Goal: Transaction & Acquisition: Book appointment/travel/reservation

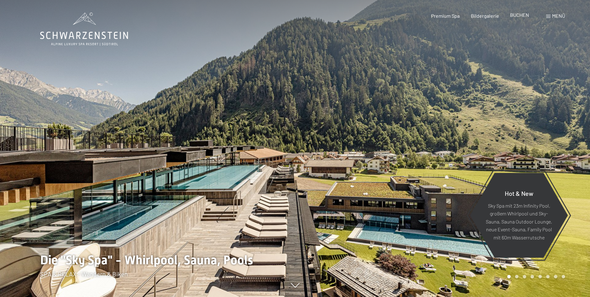
click at [519, 18] on div "BUCHEN" at bounding box center [519, 15] width 19 height 7
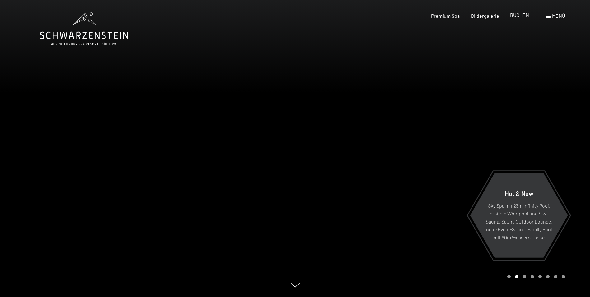
click at [520, 14] on span "BUCHEN" at bounding box center [519, 15] width 19 height 6
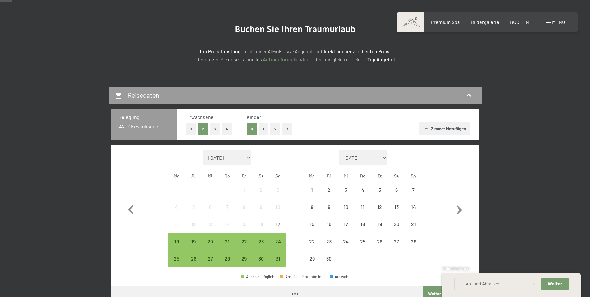
scroll to position [62, 0]
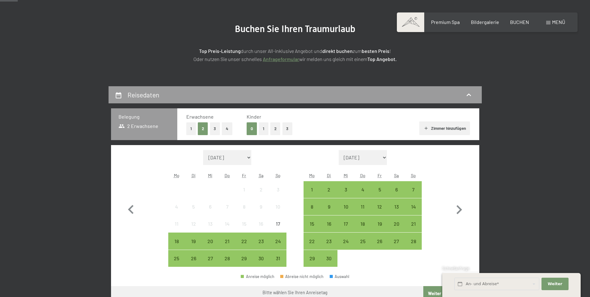
click at [276, 131] on button "2" at bounding box center [275, 128] width 10 height 13
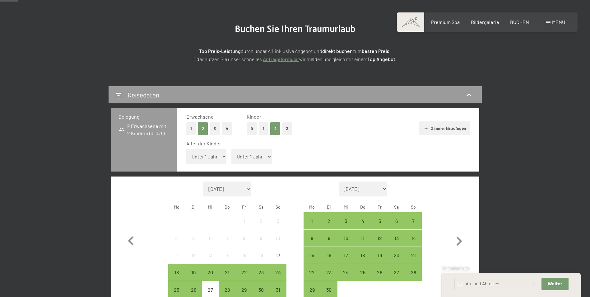
click at [222, 158] on select "Unter 1 Jahr 1 Jahr 2 Jahre 3 Jahre 4 Jahre 5 Jahre 6 Jahre 7 Jahre 8 Jahre 9 J…" at bounding box center [206, 156] width 40 height 15
select select "17"
click at [186, 149] on select "Unter 1 Jahr 1 Jahr 2 Jahre 3 Jahre 4 Jahre 5 Jahre 6 Jahre 7 Jahre 8 Jahre 9 J…" at bounding box center [206, 156] width 40 height 15
click at [266, 157] on select "Unter 1 Jahr 1 Jahr 2 Jahre 3 Jahre 4 Jahre 5 Jahre 6 Jahre 7 Jahre 8 Jahre 9 J…" at bounding box center [251, 156] width 40 height 15
select select "14"
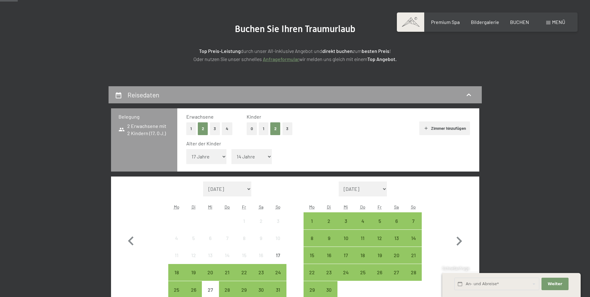
click at [231, 149] on select "Unter 1 Jahr 1 Jahr 2 Jahre 3 Jahre 4 Jahre 5 Jahre 6 Jahre 7 Jahre 8 Jahre 9 J…" at bounding box center [251, 156] width 40 height 15
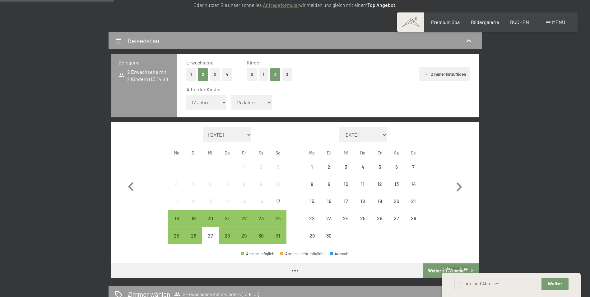
scroll to position [124, 0]
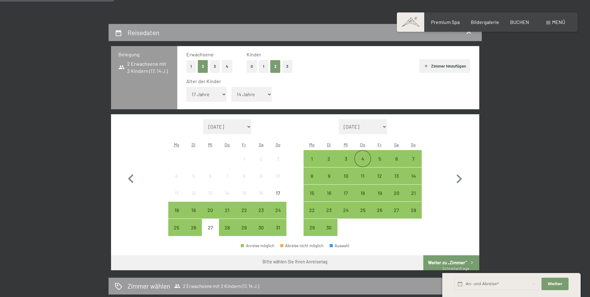
click at [363, 161] on div "4" at bounding box center [363, 164] width 16 height 16
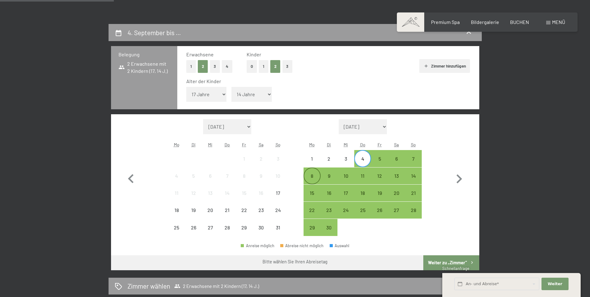
click at [317, 179] on div "8" at bounding box center [312, 181] width 16 height 16
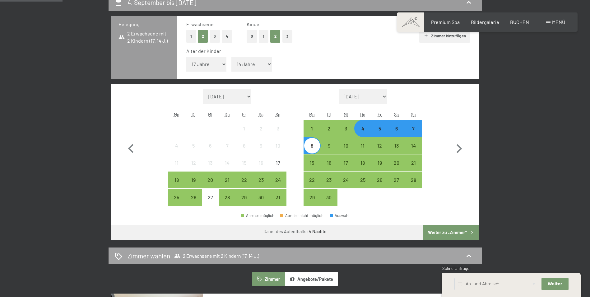
scroll to position [155, 0]
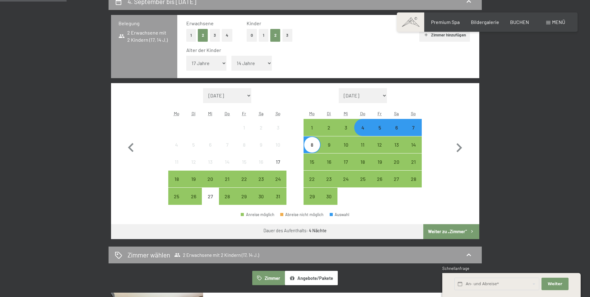
click at [443, 231] on button "Weiter zu „Zimmer“" at bounding box center [451, 231] width 56 height 15
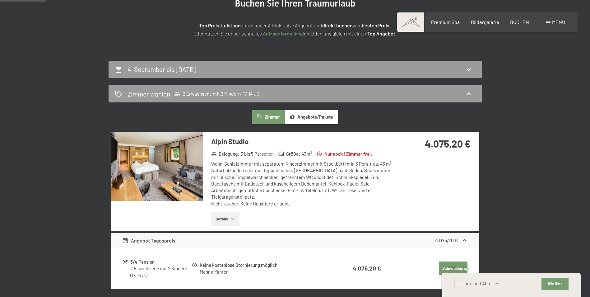
scroll to position [86, 0]
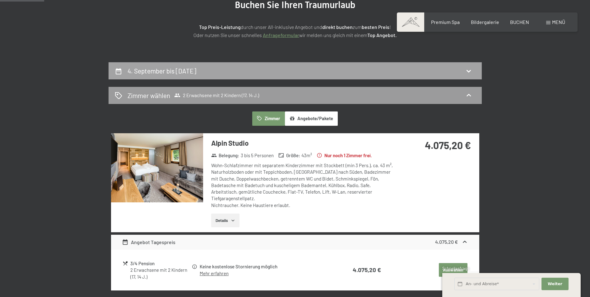
click at [468, 73] on icon at bounding box center [468, 70] width 7 height 7
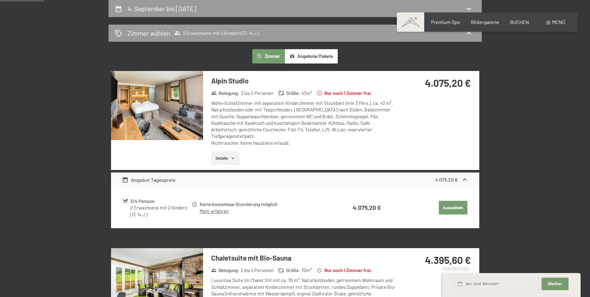
select select "17"
select select "14"
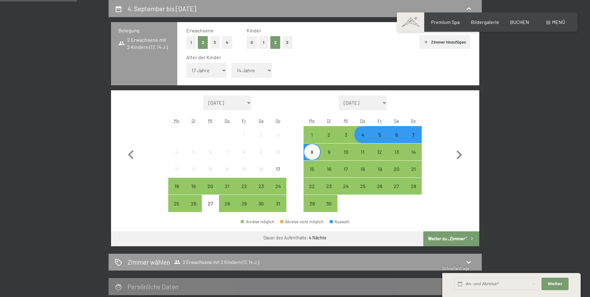
click at [397, 136] on div "6" at bounding box center [397, 140] width 16 height 16
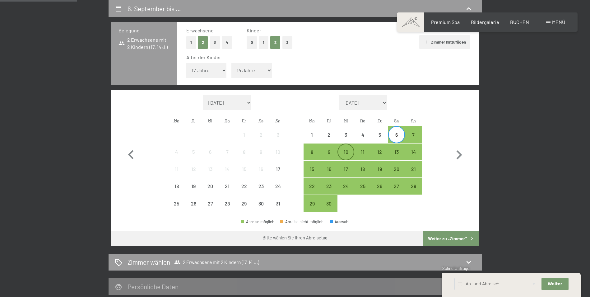
click at [347, 146] on div "10" at bounding box center [346, 152] width 16 height 16
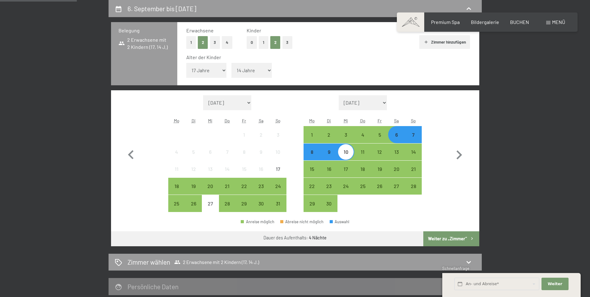
click at [452, 238] on button "Weiter zu „Zimmer“" at bounding box center [451, 238] width 56 height 15
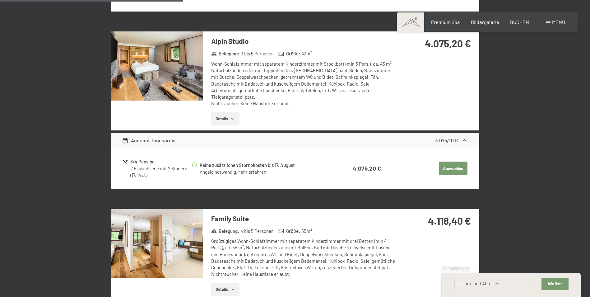
scroll to position [521, 0]
